Goal: Check status: Check status

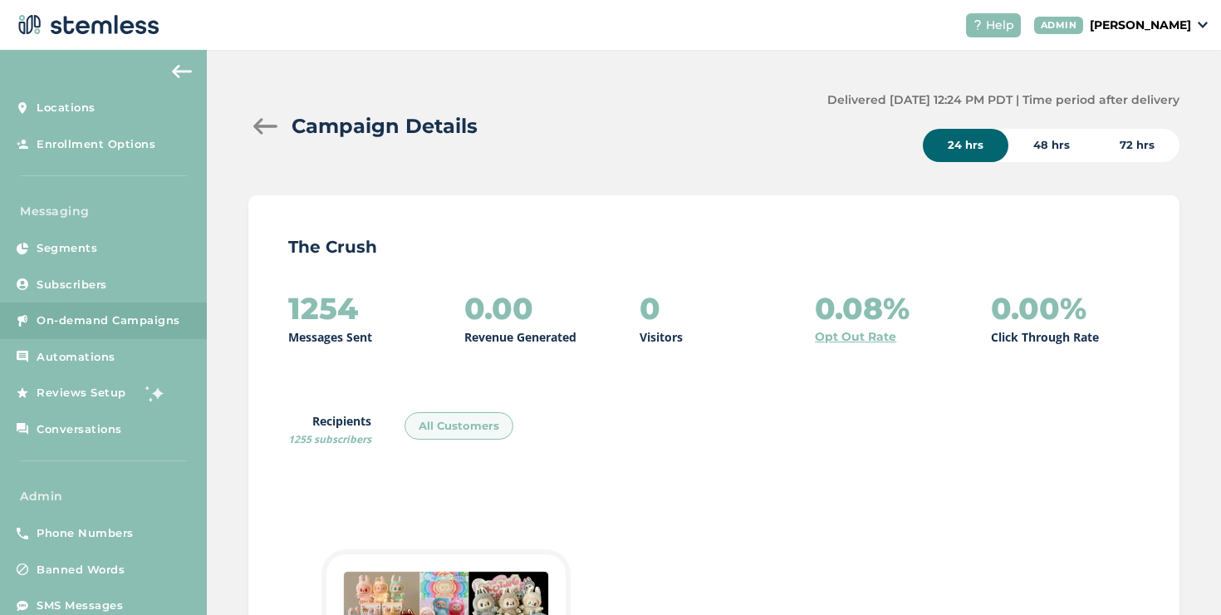
scroll to position [61, 0]
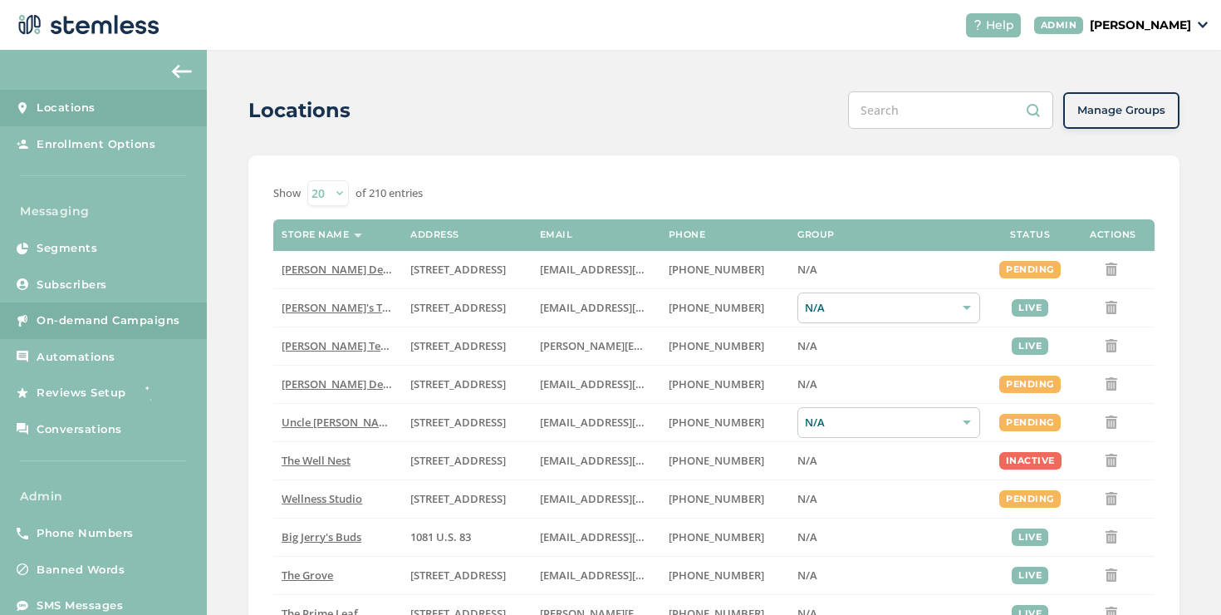
click at [55, 315] on span "On-demand Campaigns" at bounding box center [109, 320] width 144 height 17
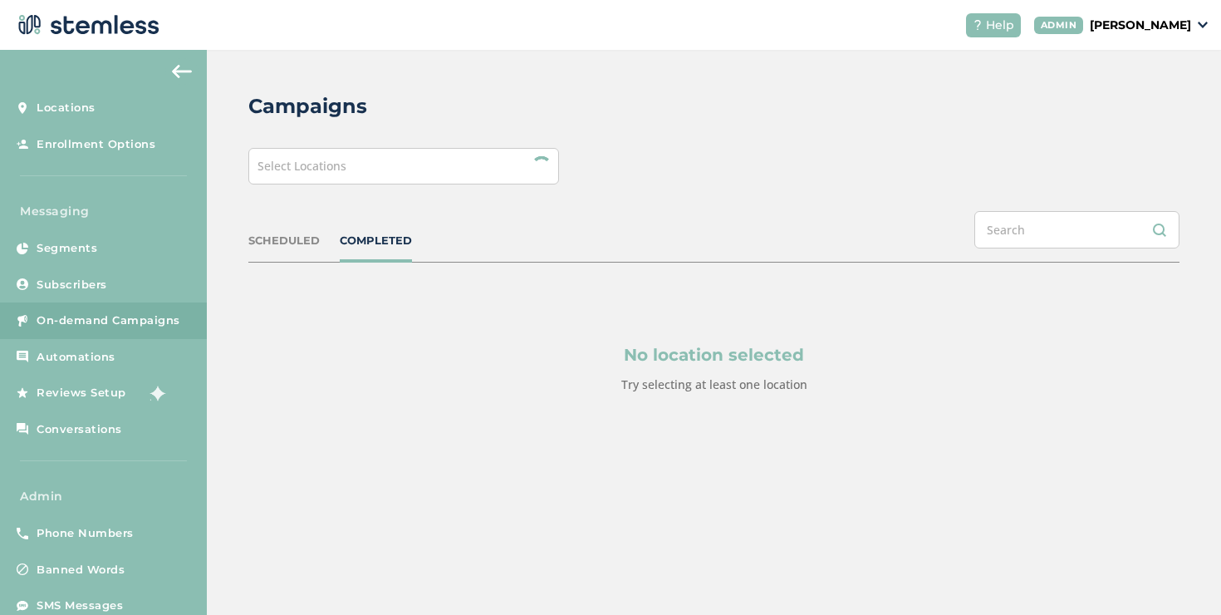
click at [341, 184] on div "Campaigns Select Locations SCHEDULED COMPLETED No location selected Try selecti…" at bounding box center [714, 282] width 1014 height 465
click at [339, 180] on div "Select Locations" at bounding box center [403, 166] width 311 height 37
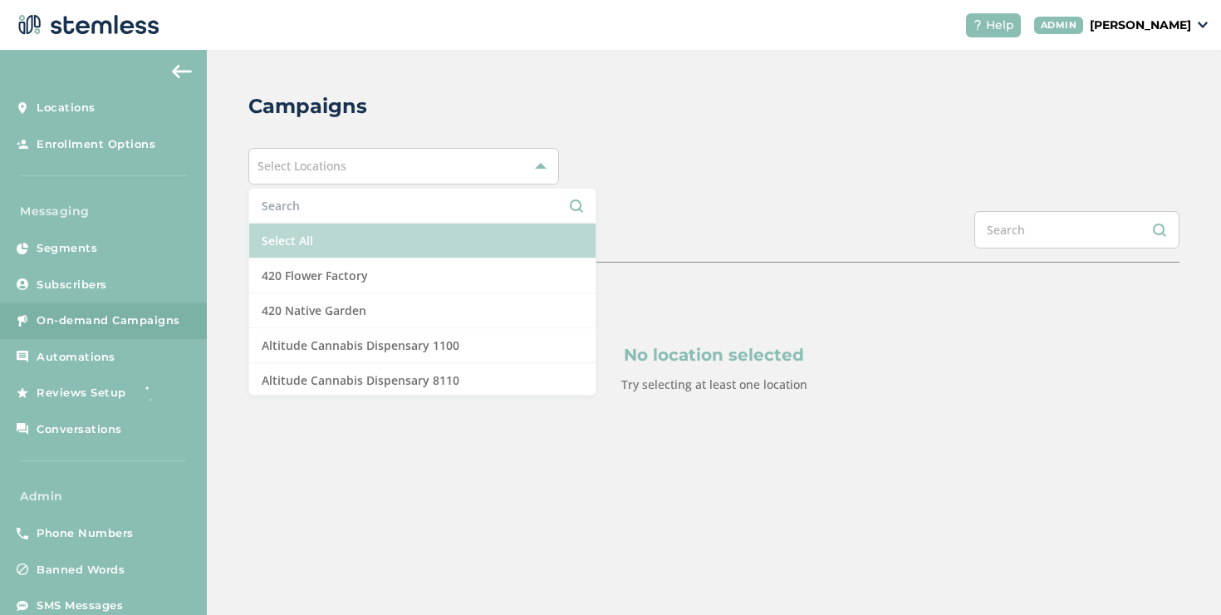
click at [288, 235] on li "Select All" at bounding box center [422, 241] width 346 height 35
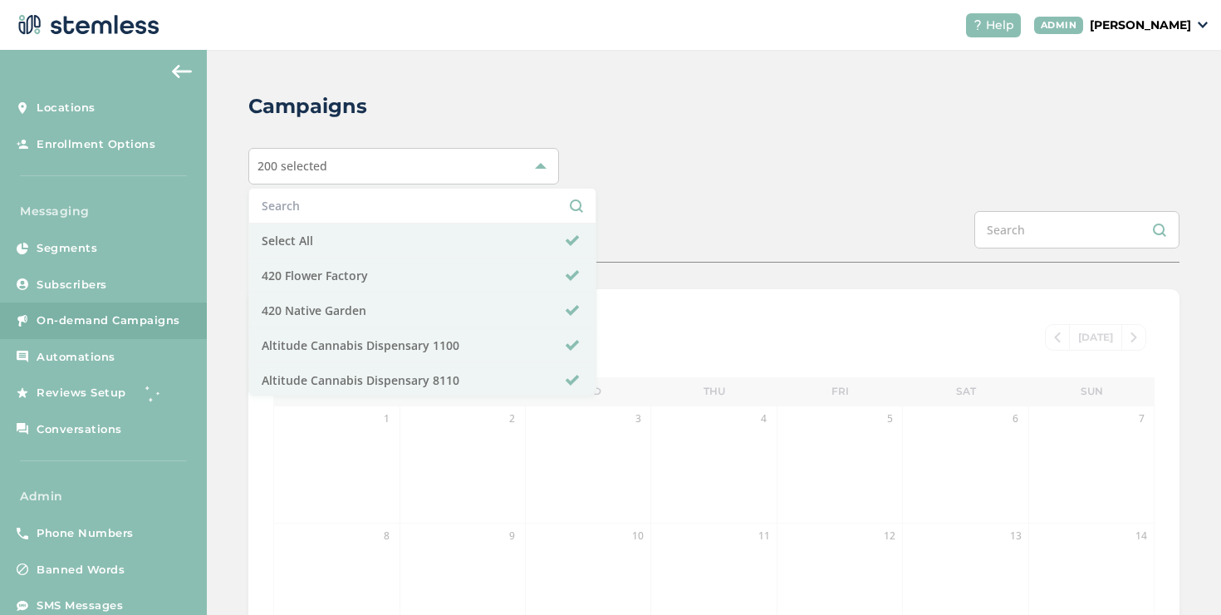
click at [720, 223] on div "SCHEDULED COMPLETED" at bounding box center [713, 237] width 931 height 52
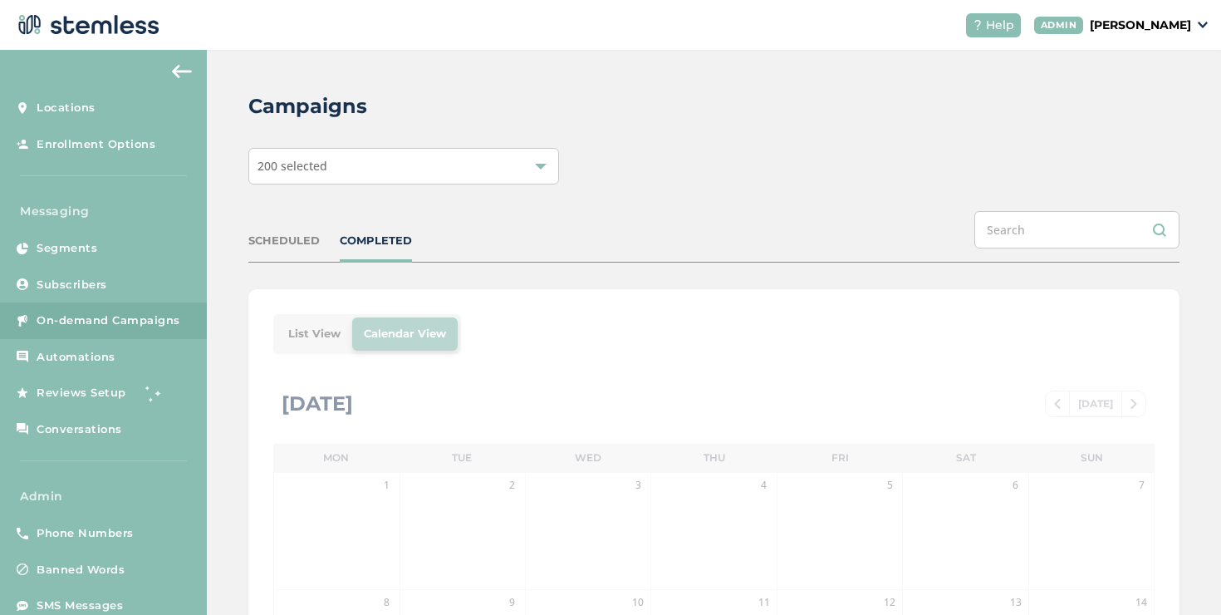
click at [289, 338] on li "List View" at bounding box center [315, 333] width 76 height 33
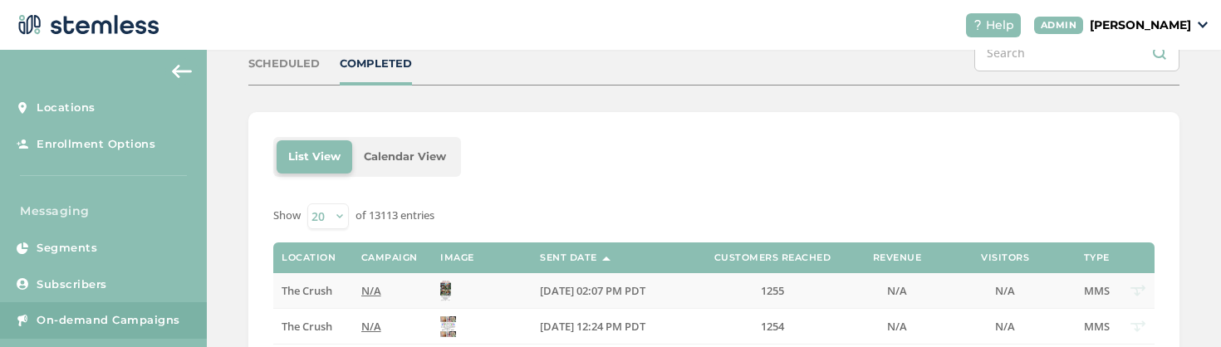
scroll to position [179, 0]
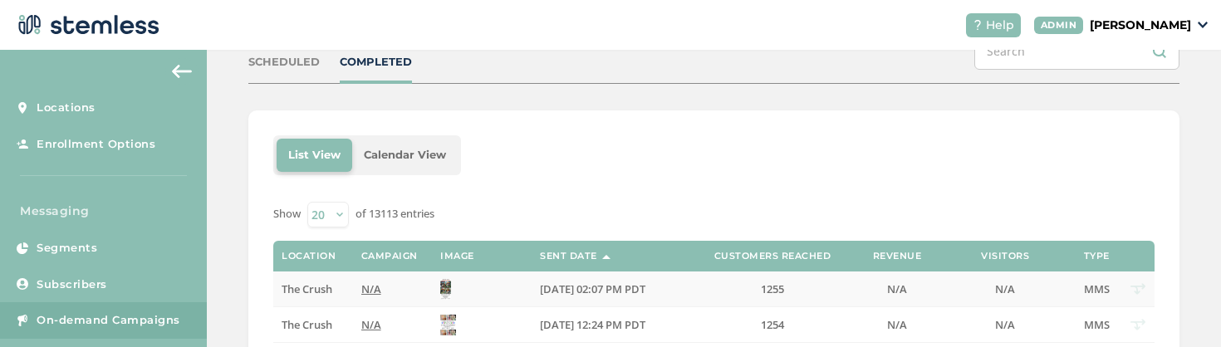
click at [355, 290] on td "N/A" at bounding box center [392, 290] width 79 height 36
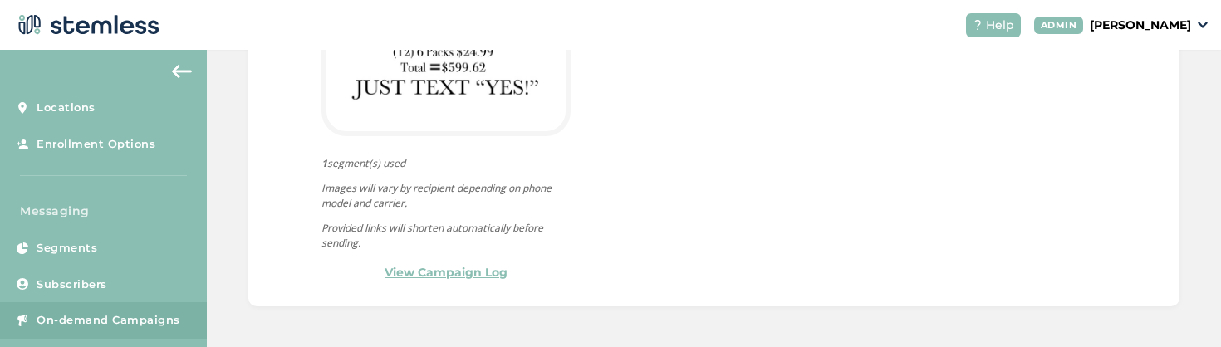
scroll to position [863, 0]
click at [406, 269] on link "View Campaign Log" at bounding box center [446, 271] width 123 height 17
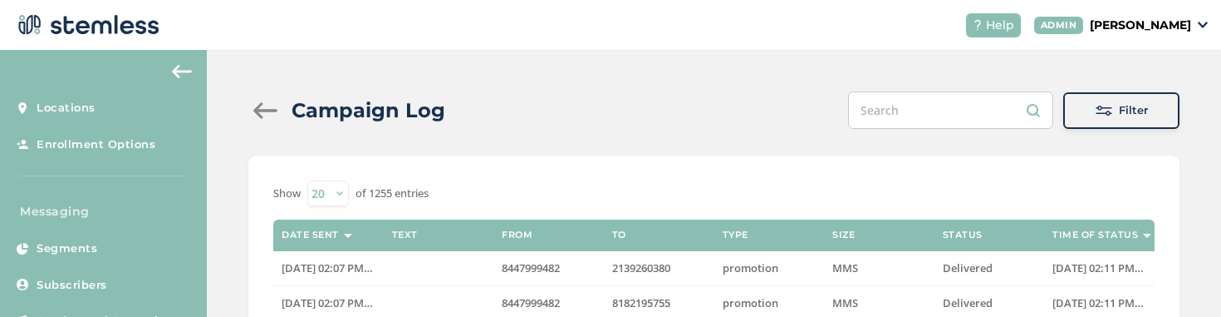
click at [1080, 110] on div "Filter" at bounding box center [1122, 110] width 90 height 17
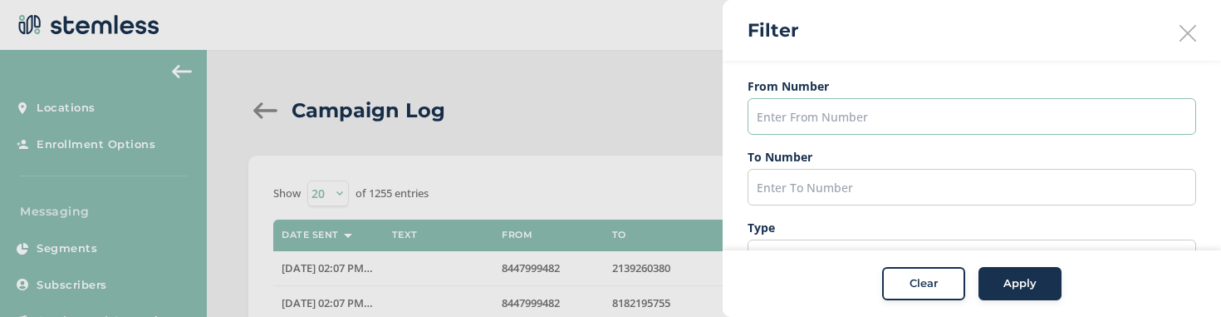
click at [857, 128] on input "text" at bounding box center [972, 116] width 449 height 37
click at [846, 174] on input "text" at bounding box center [972, 187] width 449 height 37
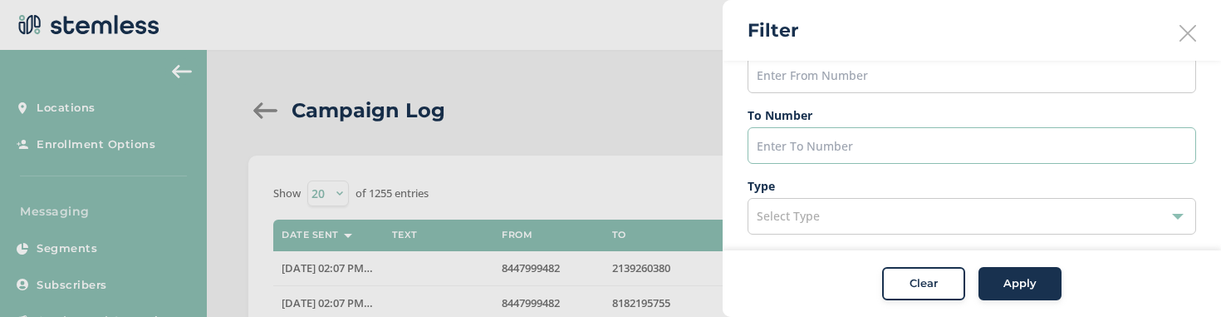
scroll to position [42, 0]
click at [787, 209] on span "Select Type" at bounding box center [788, 215] width 63 height 16
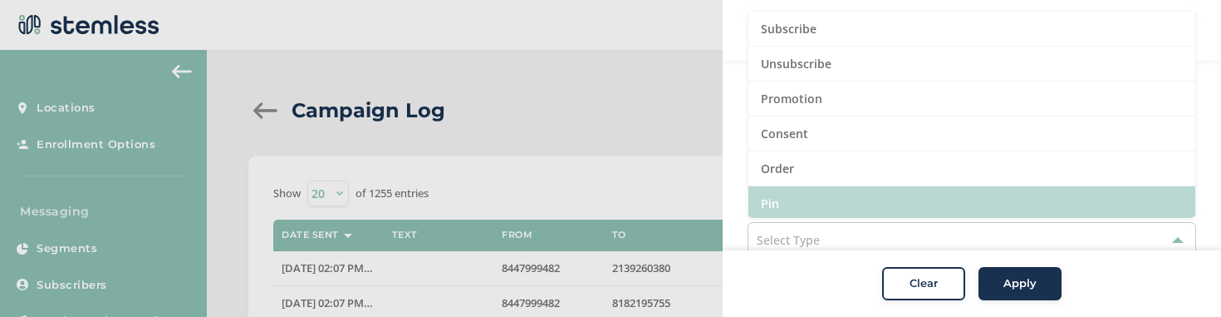
scroll to position [0, 0]
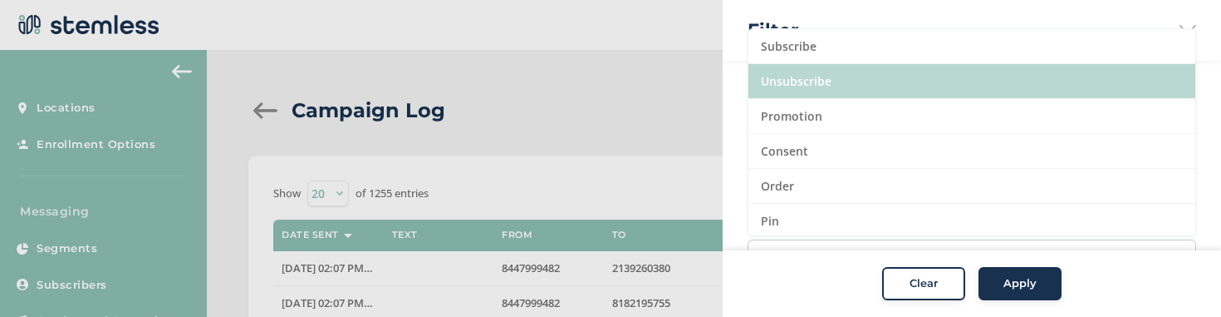
click at [799, 92] on li "Unsubscribe" at bounding box center [972, 81] width 447 height 35
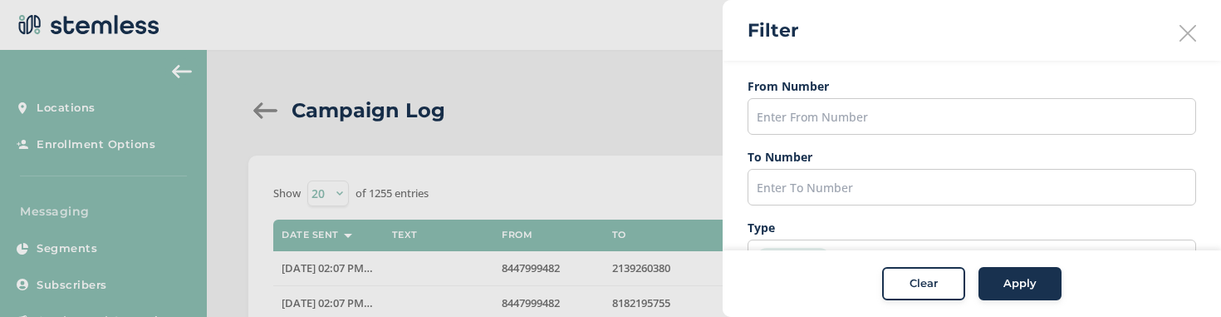
click at [991, 281] on div "Apply" at bounding box center [1020, 284] width 60 height 17
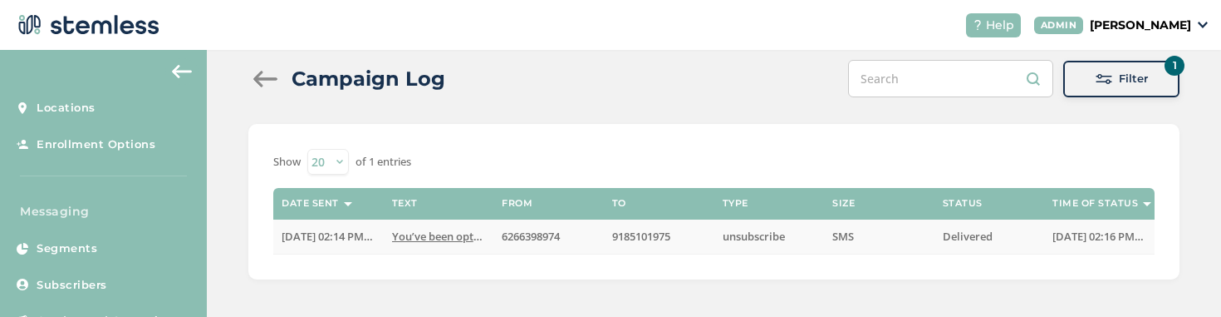
scroll to position [35, 0]
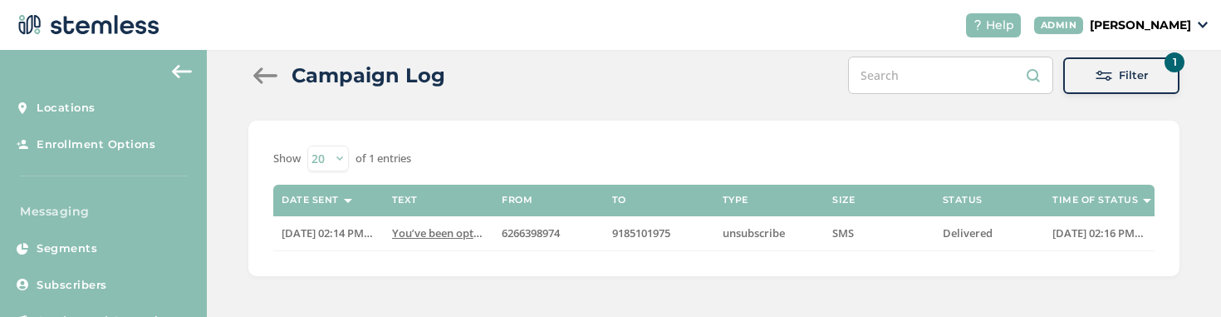
click at [1058, 95] on div "Campaign Log 1 Filter Filter From Number To Number Type Unsubscribe Status Sele…" at bounding box center [714, 166] width 1014 height 302
click at [1077, 81] on div "Filter" at bounding box center [1122, 75] width 90 height 17
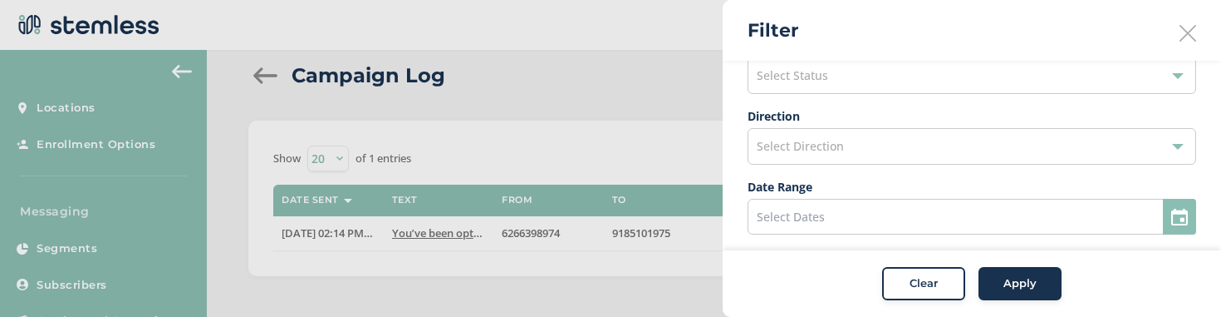
scroll to position [253, 0]
click at [930, 140] on div "Select Direction" at bounding box center [972, 146] width 449 height 37
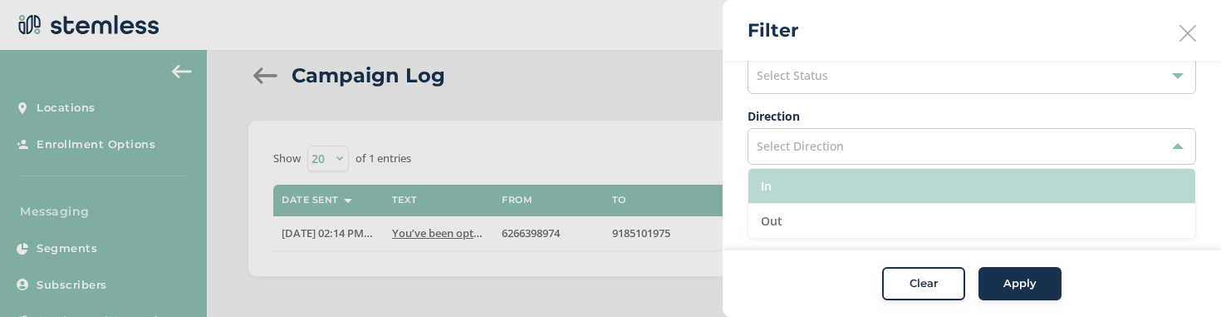
click at [861, 180] on li "In" at bounding box center [972, 186] width 447 height 35
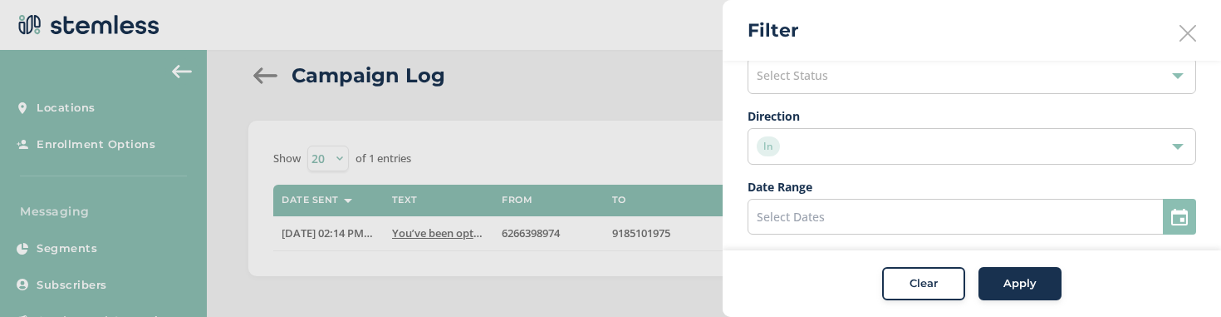
click at [850, 150] on div "In" at bounding box center [964, 146] width 414 height 20
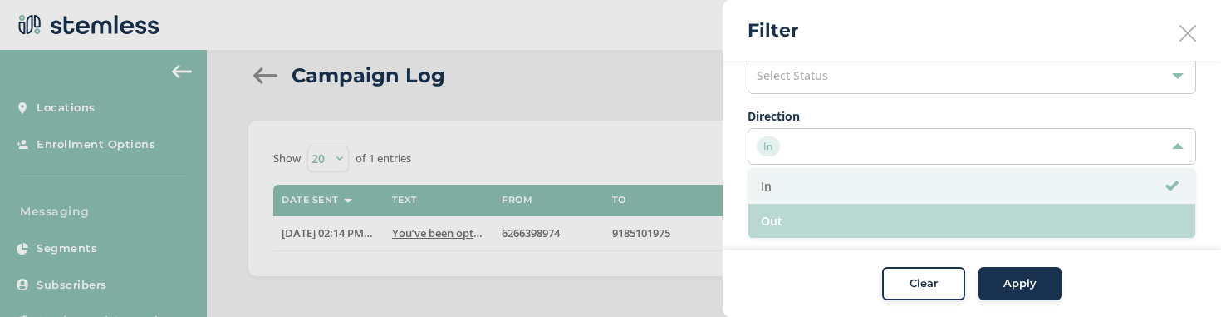
click at [824, 221] on li "Out" at bounding box center [972, 221] width 447 height 34
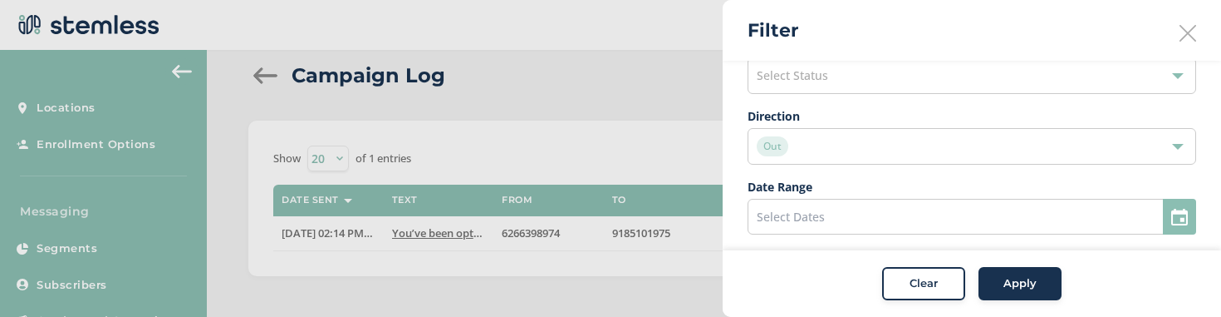
click at [819, 185] on label "Date Range" at bounding box center [972, 186] width 449 height 17
click at [990, 287] on div "Apply" at bounding box center [1020, 284] width 60 height 17
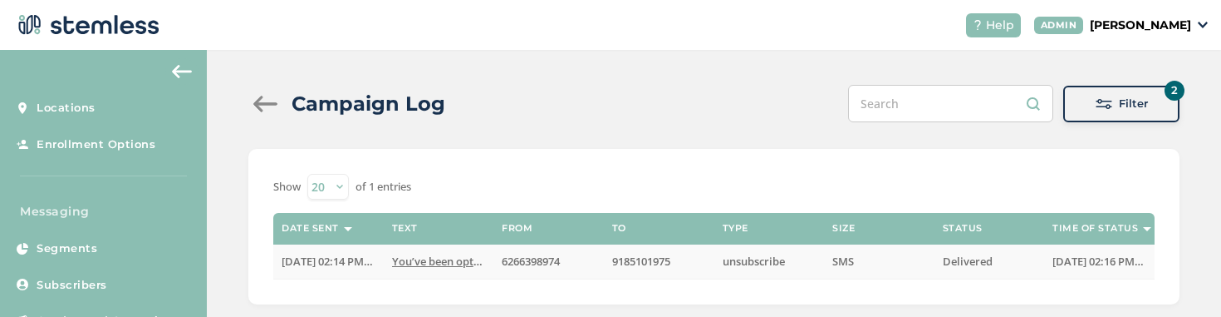
scroll to position [35, 0]
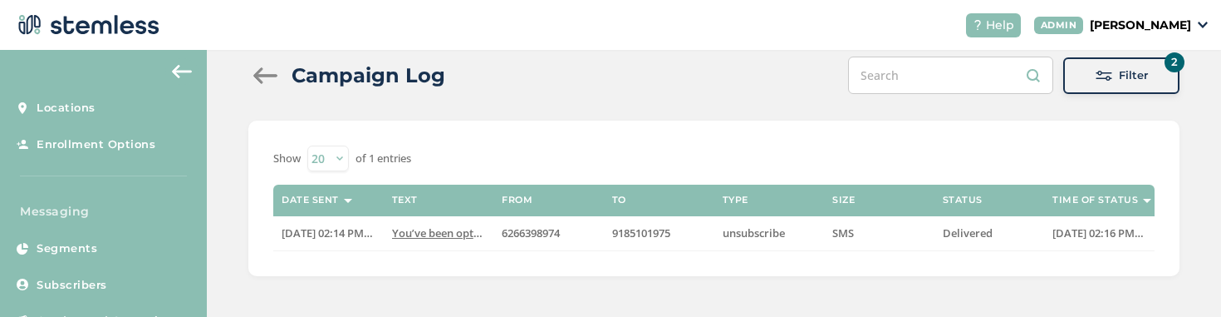
click at [1078, 203] on label "Time of Status" at bounding box center [1096, 199] width 86 height 11
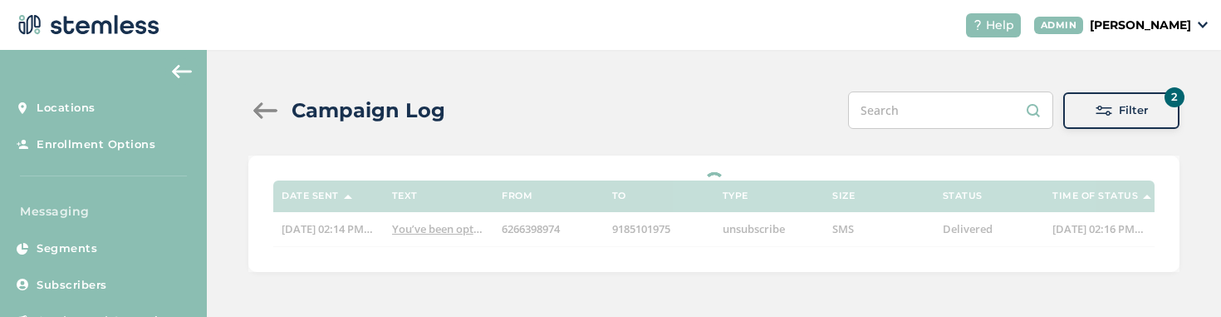
scroll to position [0, 0]
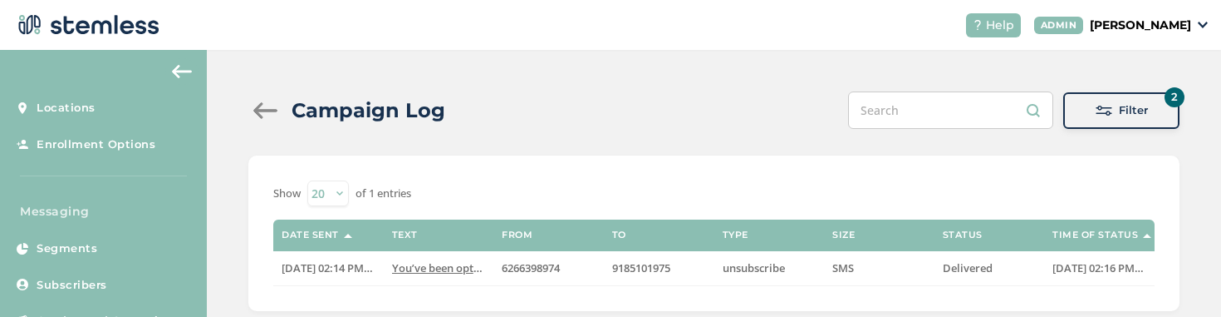
click at [1096, 122] on button "2 Filter" at bounding box center [1121, 110] width 116 height 37
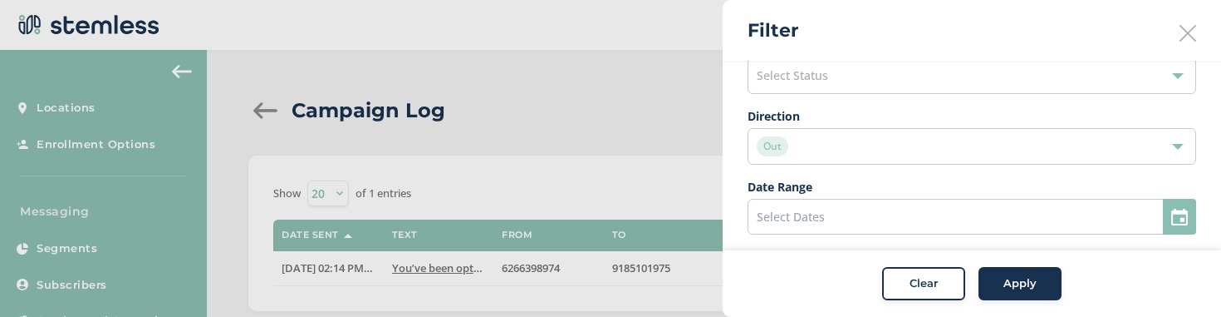
click at [921, 276] on span "Clear" at bounding box center [924, 284] width 28 height 17
